Goal: Information Seeking & Learning: Find contact information

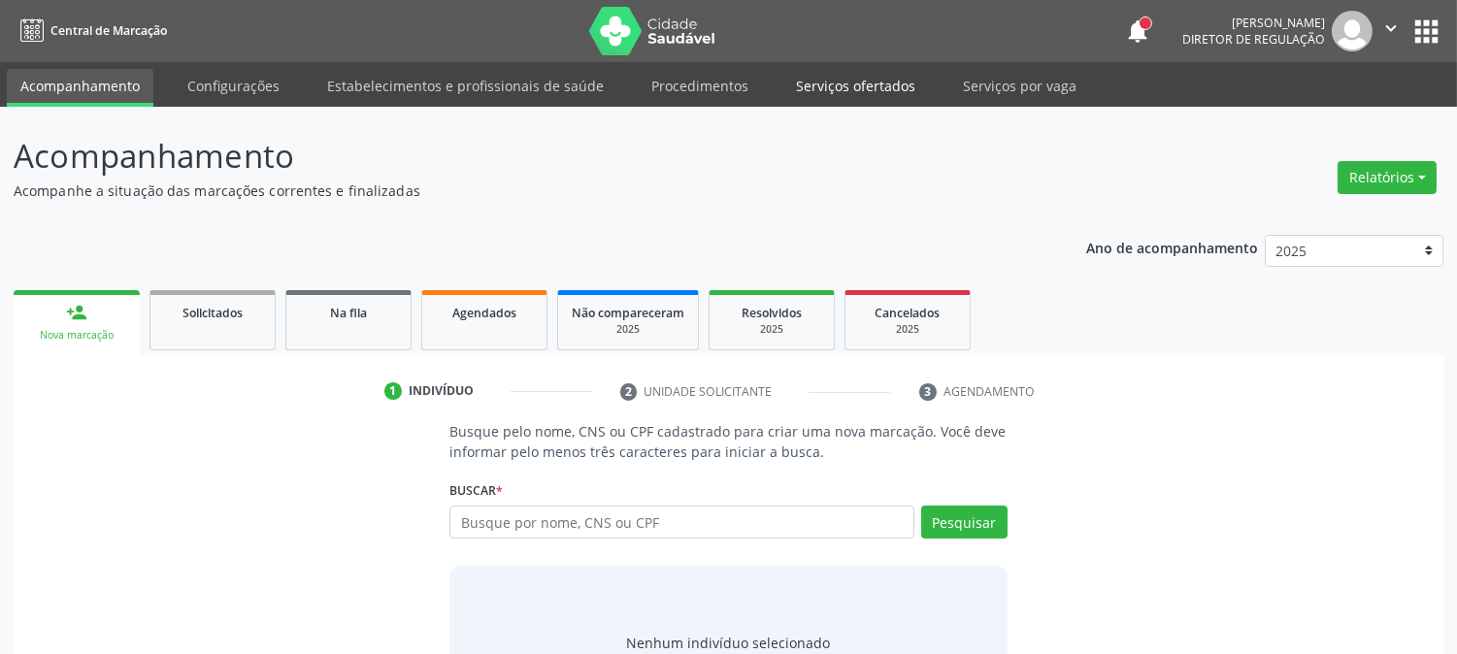
click at [842, 76] on link "Serviços ofertados" at bounding box center [855, 86] width 147 height 34
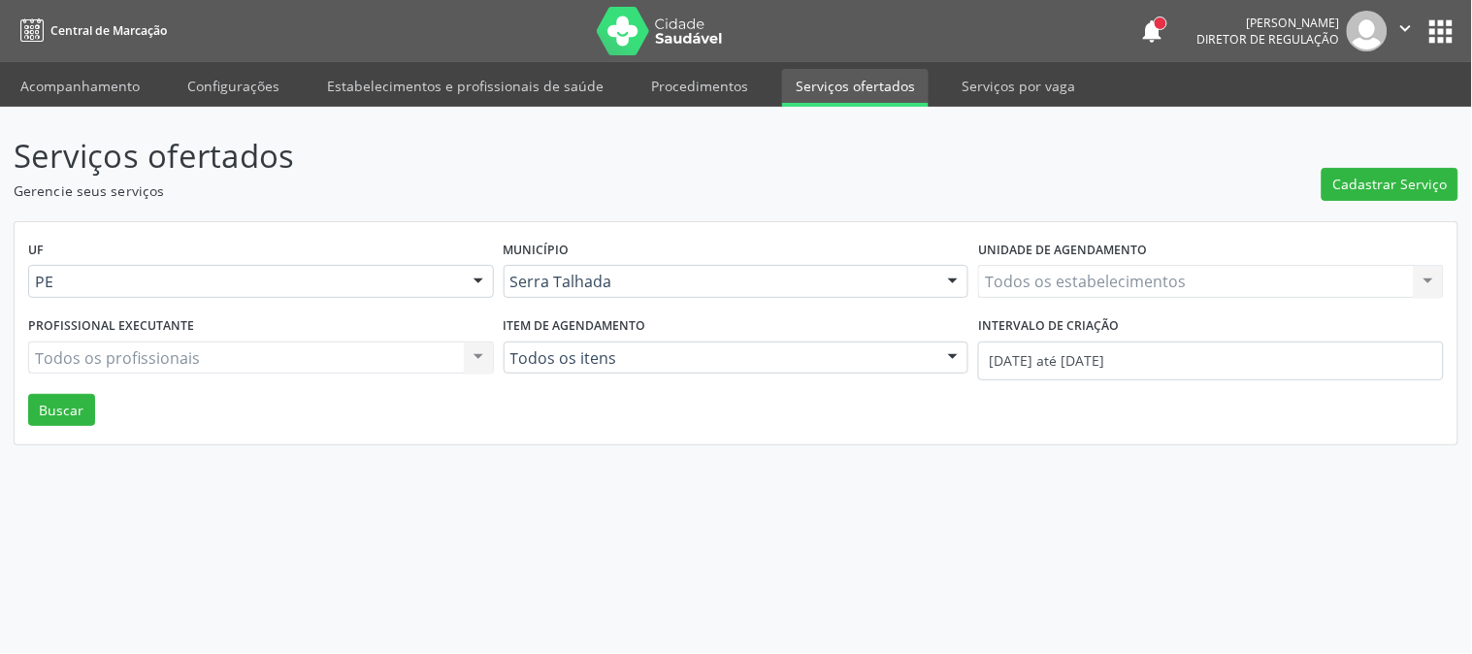
click at [1105, 282] on div "Todos os estabelecimentos Todos os estabelecimentos Nenhum resultado encontrado…" at bounding box center [1211, 281] width 466 height 33
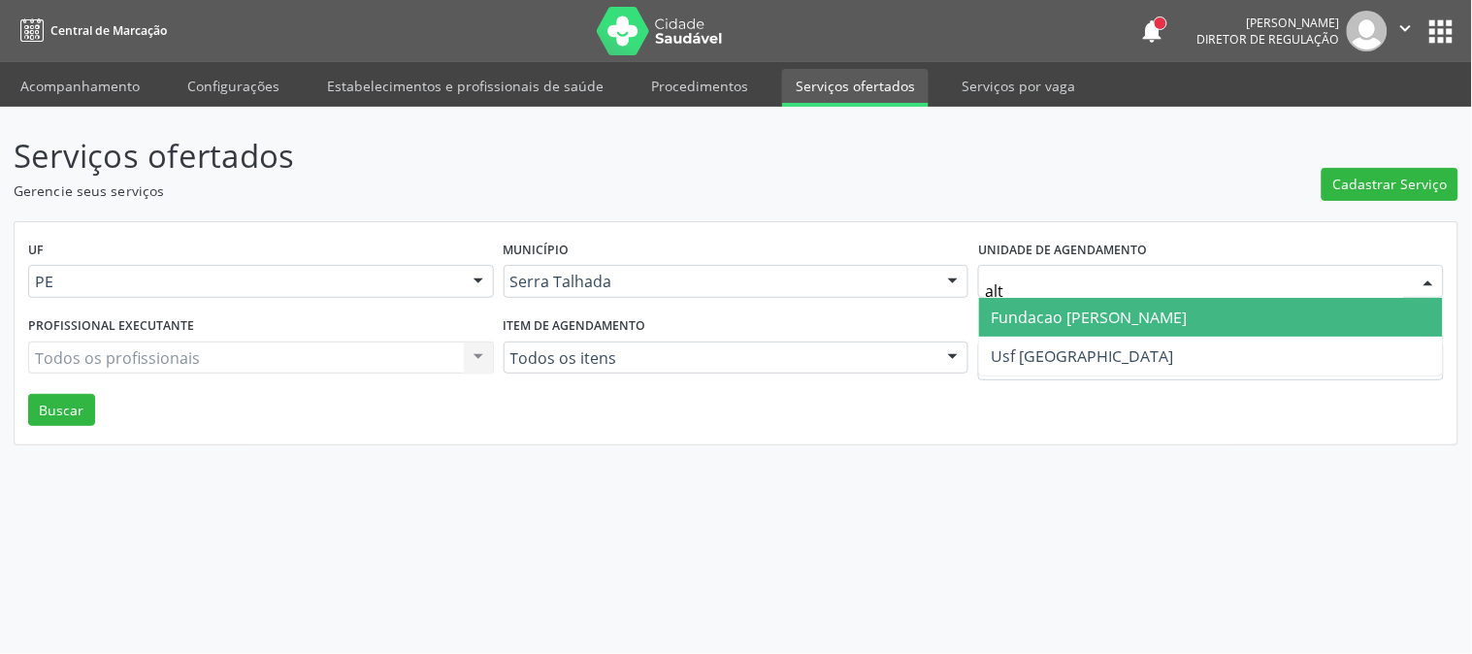
type input "alti"
click at [1107, 307] on span "Fundacao [PERSON_NAME]" at bounding box center [1089, 317] width 196 height 21
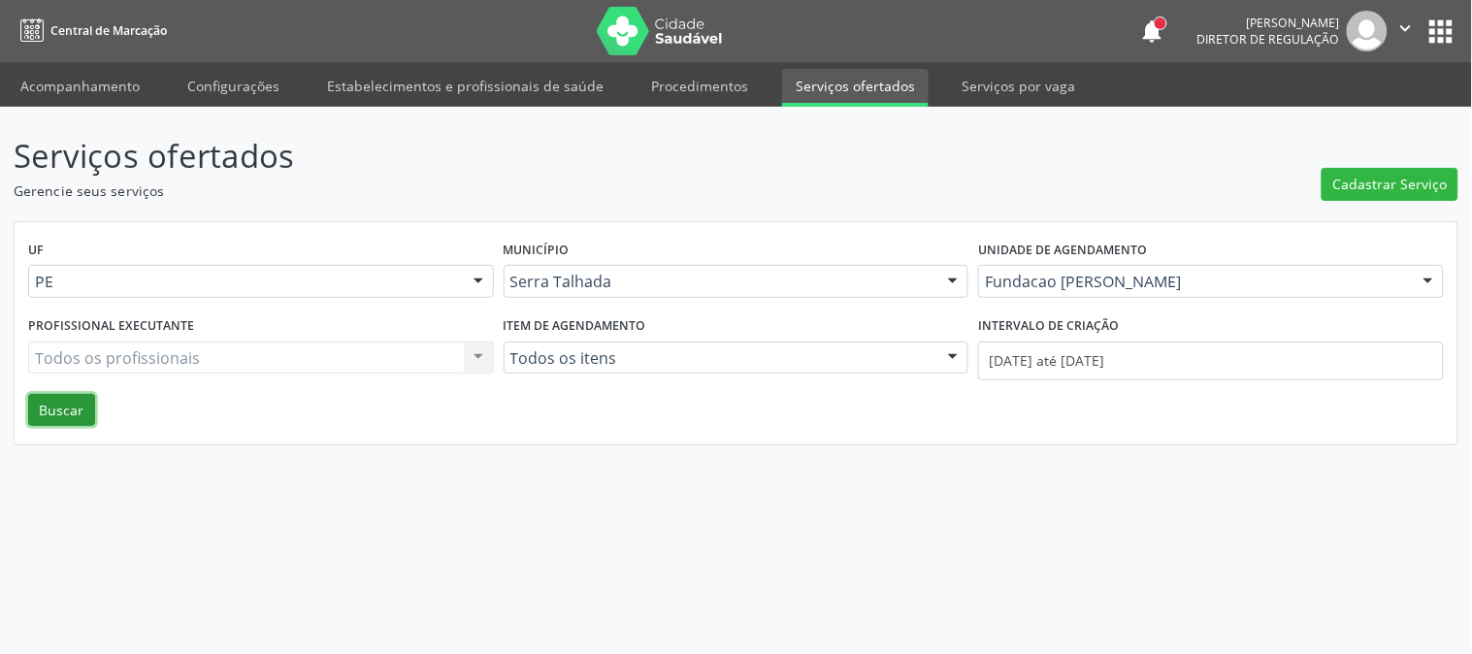
click at [82, 413] on button "Buscar" at bounding box center [61, 410] width 67 height 33
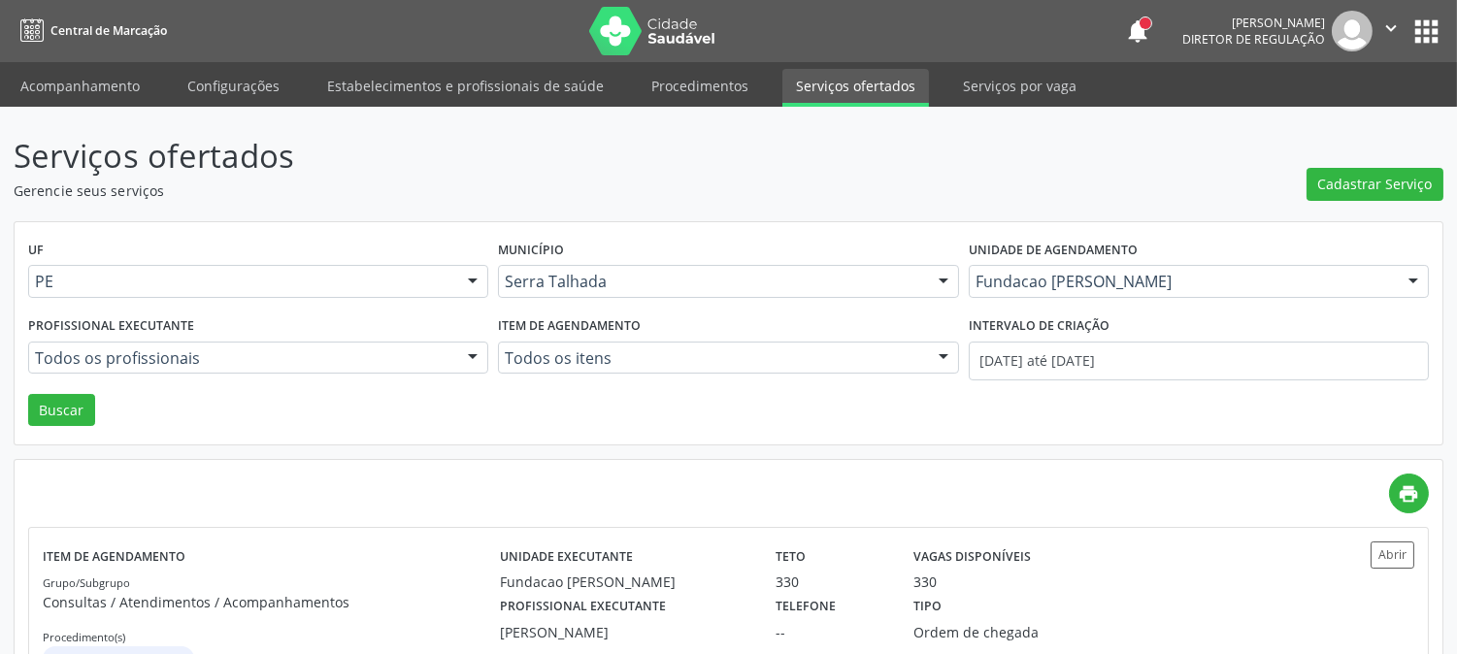
scroll to position [76, 0]
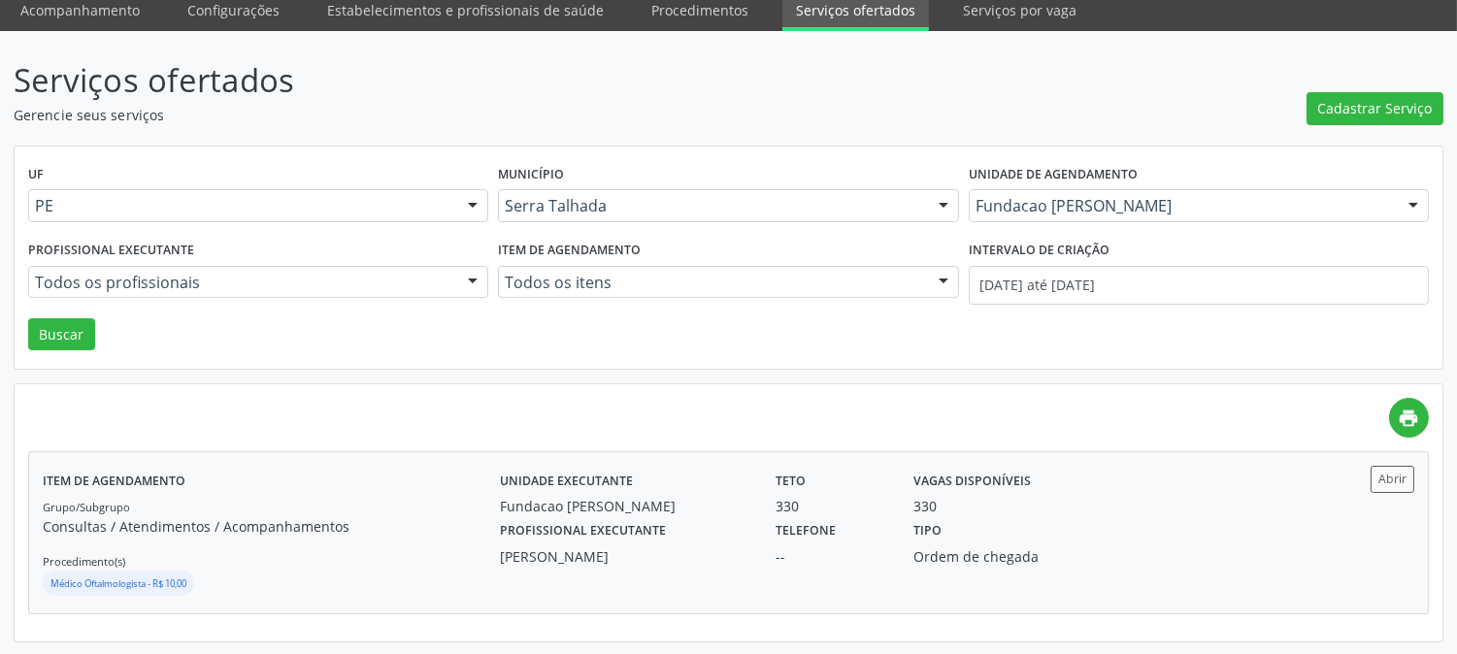
click at [769, 529] on div "Telefone --" at bounding box center [831, 541] width 138 height 50
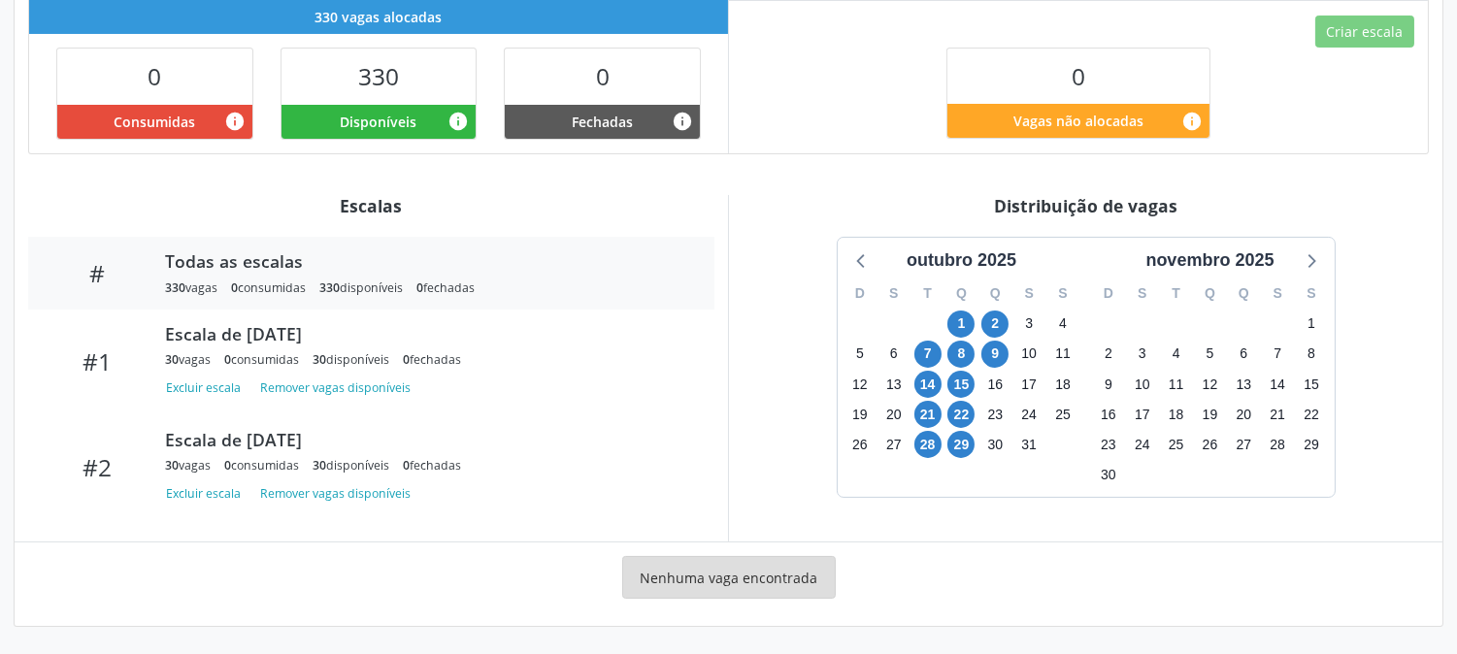
scroll to position [476, 0]
click at [965, 324] on span "1" at bounding box center [960, 324] width 27 height 27
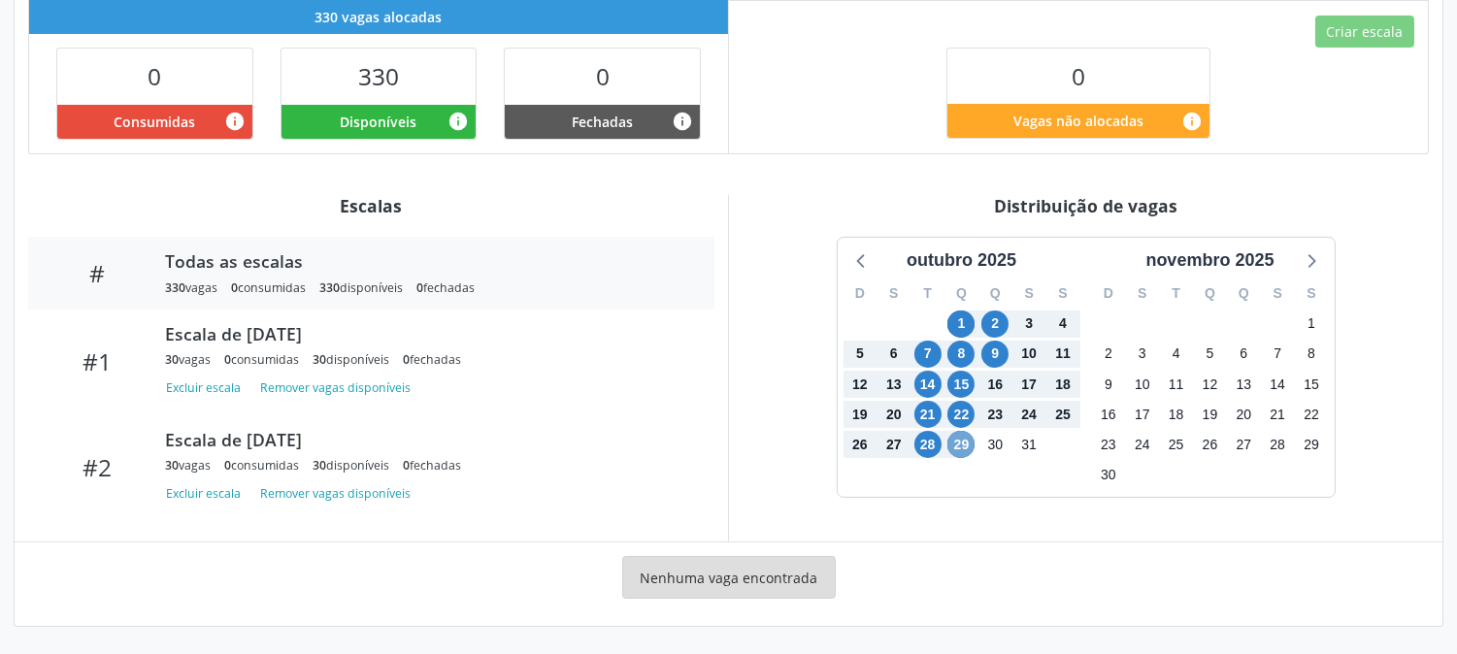
click at [965, 457] on span "29" at bounding box center [960, 444] width 27 height 27
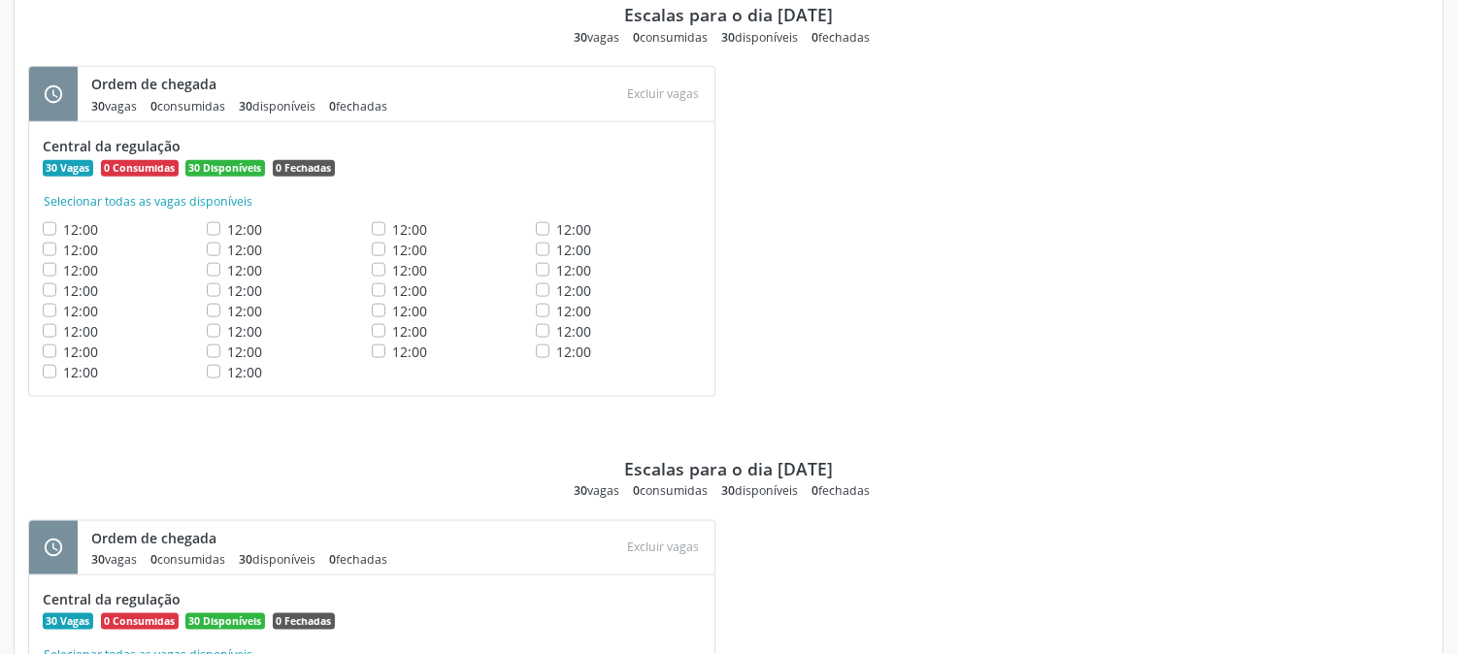
scroll to position [5379, 0]
